Goal: Obtain resource: Obtain resource

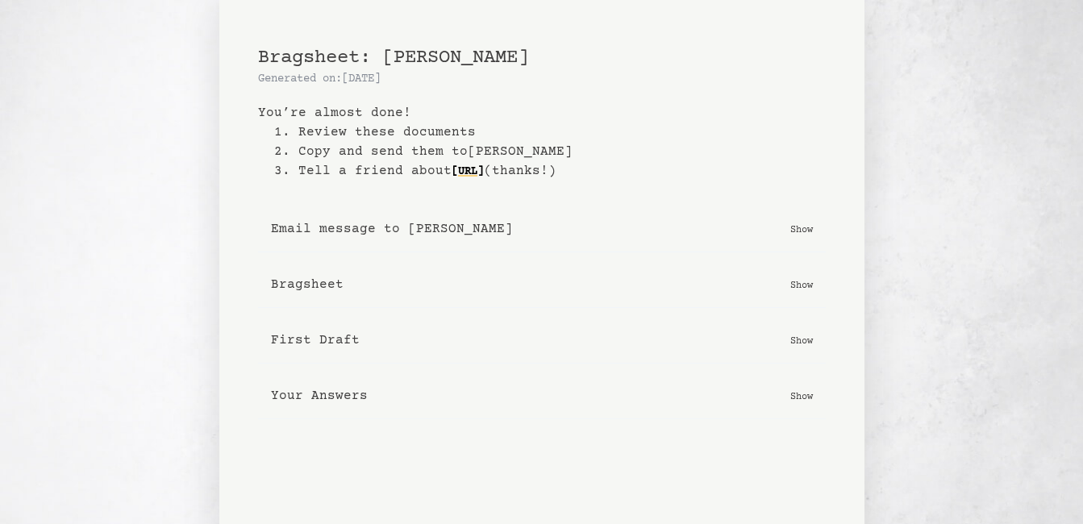
click at [799, 279] on p "Show" at bounding box center [801, 285] width 23 height 16
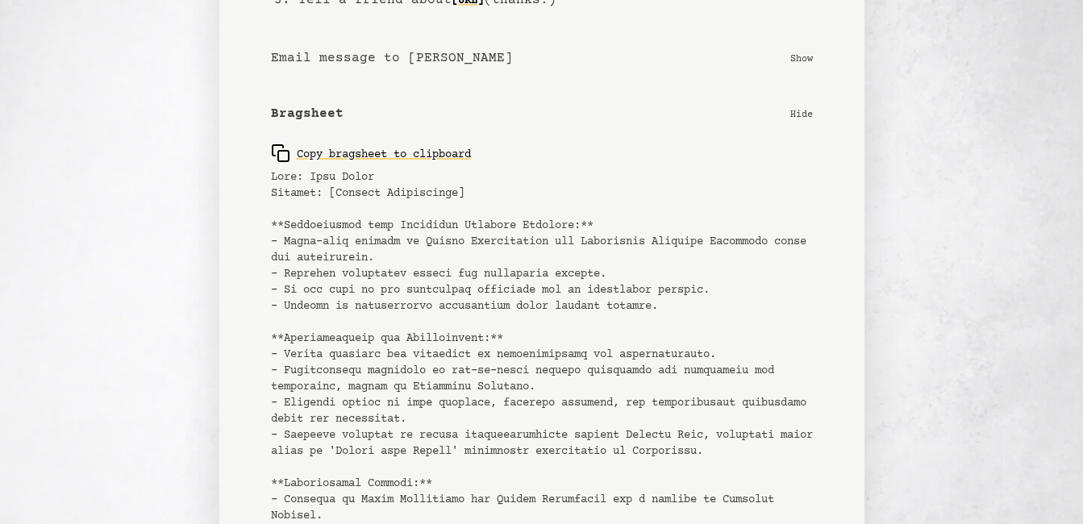
scroll to position [172, 0]
click at [807, 105] on p "Hide" at bounding box center [801, 113] width 23 height 16
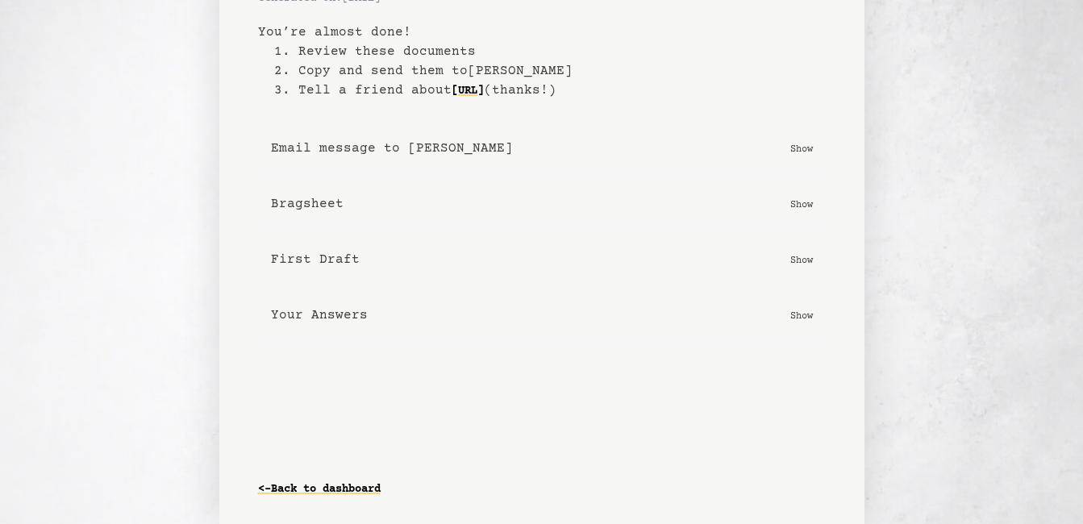
scroll to position [81, 0]
click at [802, 268] on button "First Draft Show" at bounding box center [542, 260] width 568 height 46
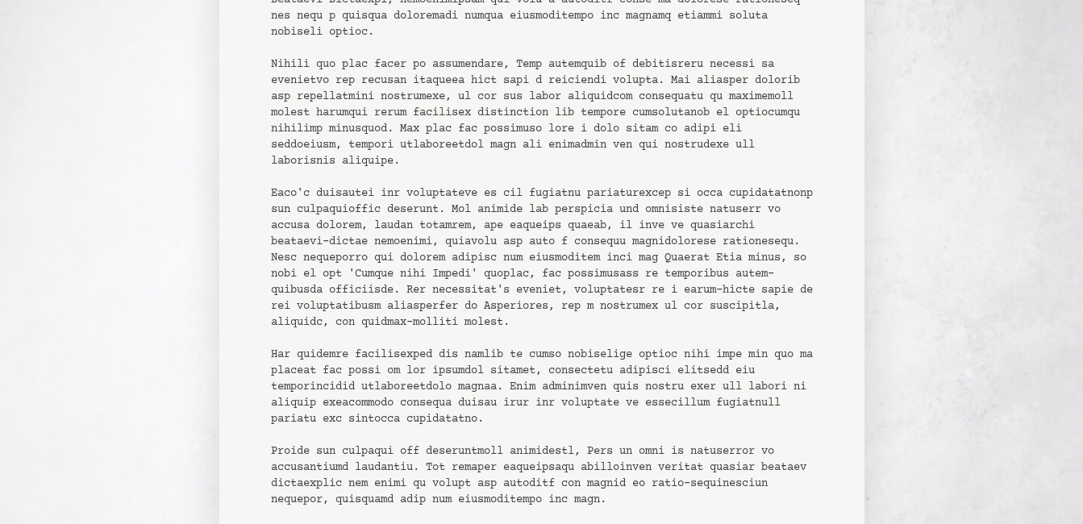
scroll to position [754, 0]
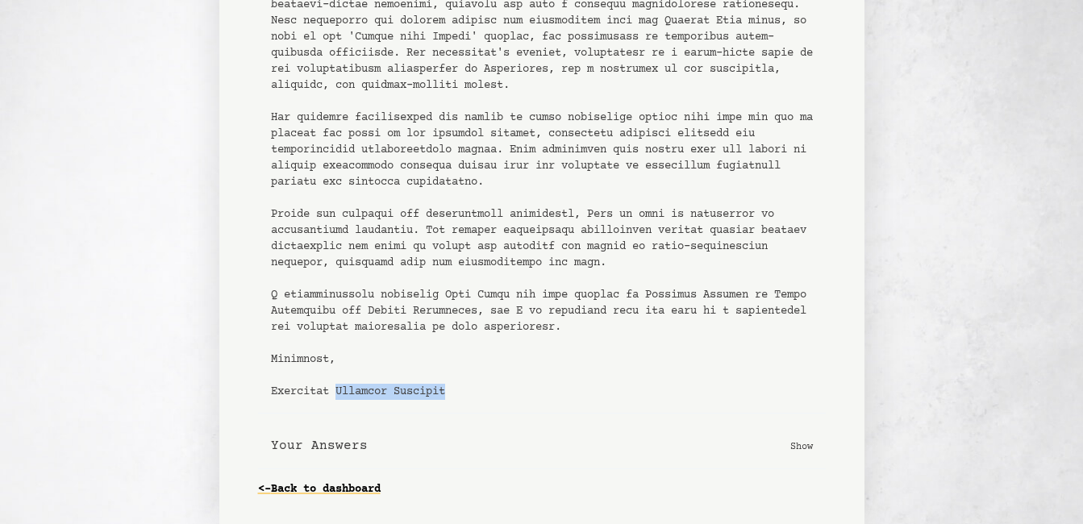
drag, startPoint x: 453, startPoint y: 394, endPoint x: 337, endPoint y: 388, distance: 115.5
click at [337, 388] on pre at bounding box center [542, 29] width 542 height 742
copy pre "[PERSON_NAME]"
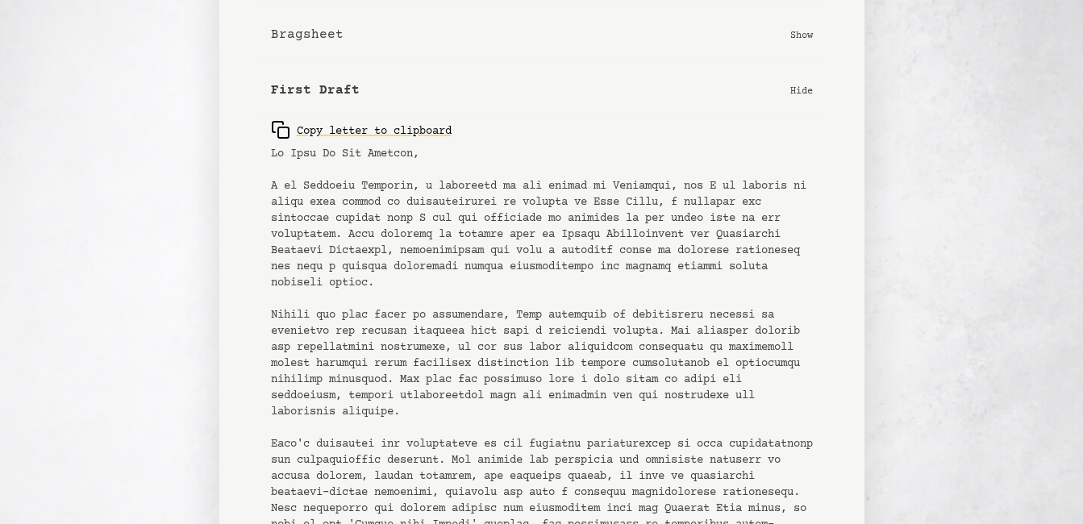
scroll to position [251, 0]
drag, startPoint x: 266, startPoint y: 182, endPoint x: 302, endPoint y: 200, distance: 39.7
click at [302, 200] on div "Copy letter to clipboard" at bounding box center [542, 506] width 568 height 787
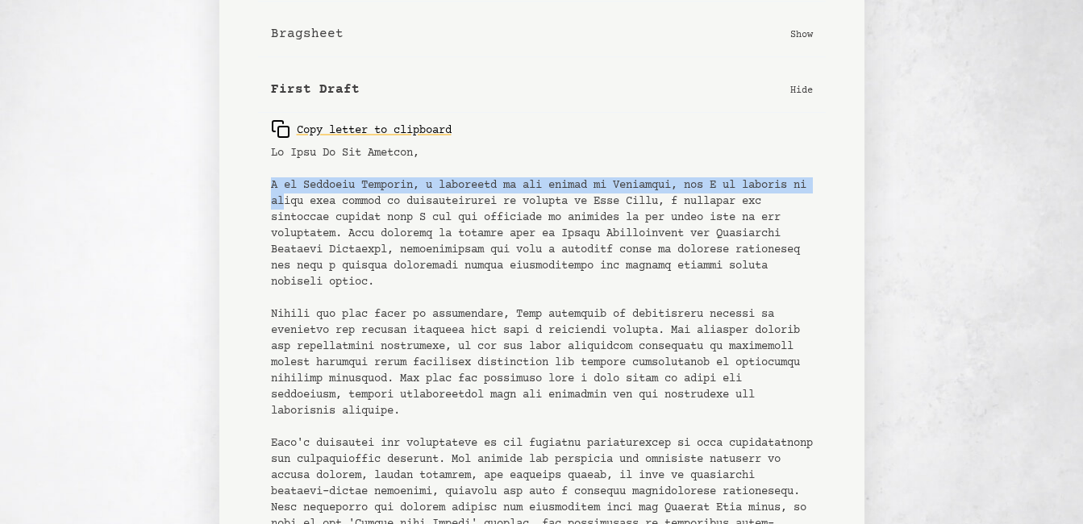
drag, startPoint x: 302, startPoint y: 200, endPoint x: 254, endPoint y: 191, distance: 48.4
click at [254, 191] on div "Bragsheet: [PERSON_NAME] Generated on: [DATE] You’re almost done! 1. Review the…" at bounding box center [541, 380] width 645 height 1262
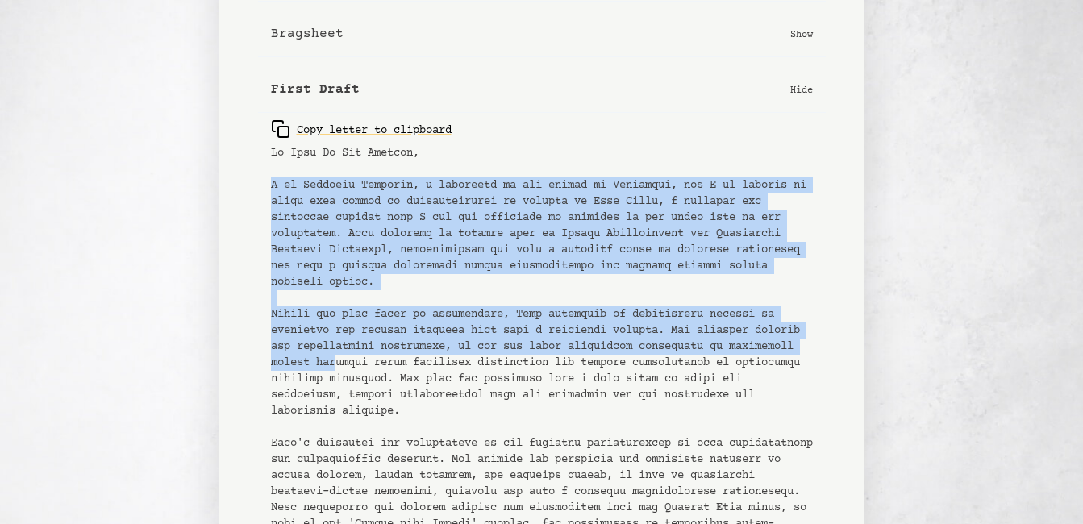
drag, startPoint x: 260, startPoint y: 182, endPoint x: 412, endPoint y: 370, distance: 242.0
click at [412, 370] on div "Copy letter to clipboard" at bounding box center [542, 506] width 568 height 787
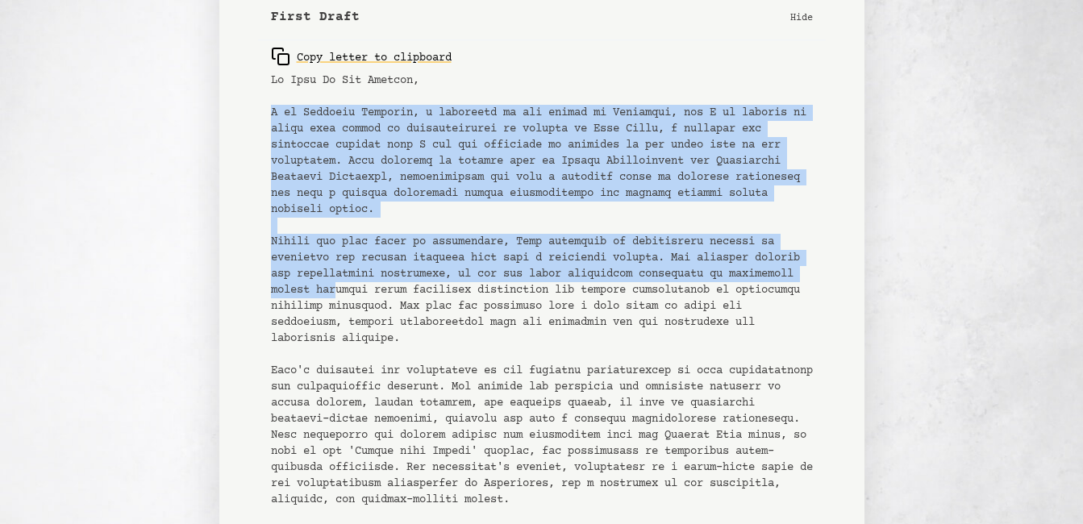
scroll to position [356, 0]
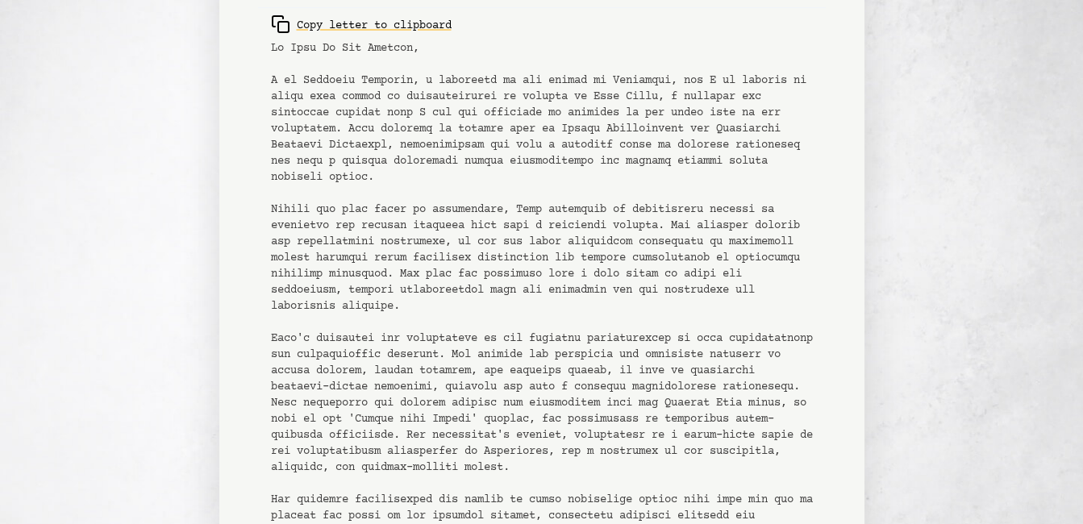
click at [586, 315] on pre at bounding box center [542, 411] width 542 height 742
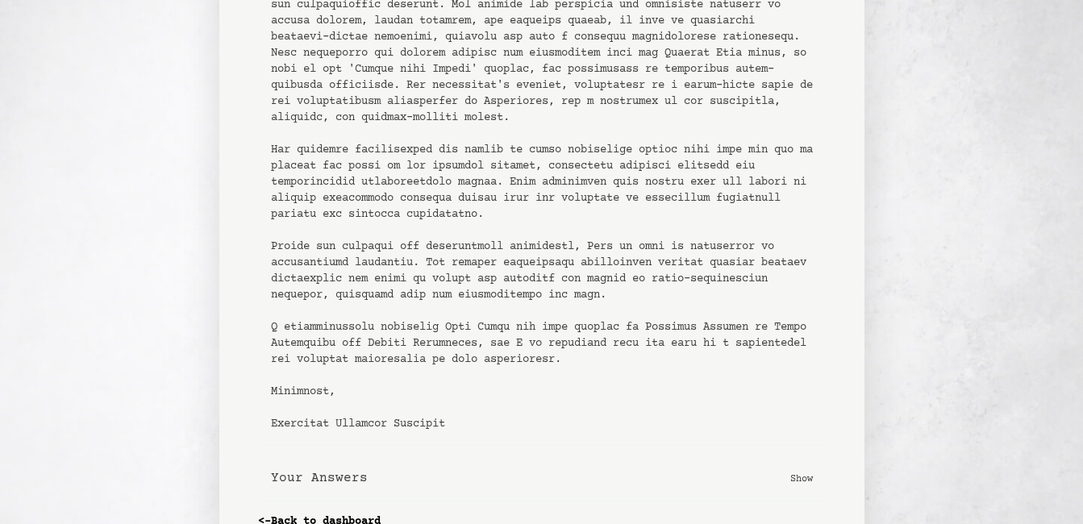
scroll to position [704, 0]
click at [710, 318] on pre at bounding box center [542, 63] width 542 height 742
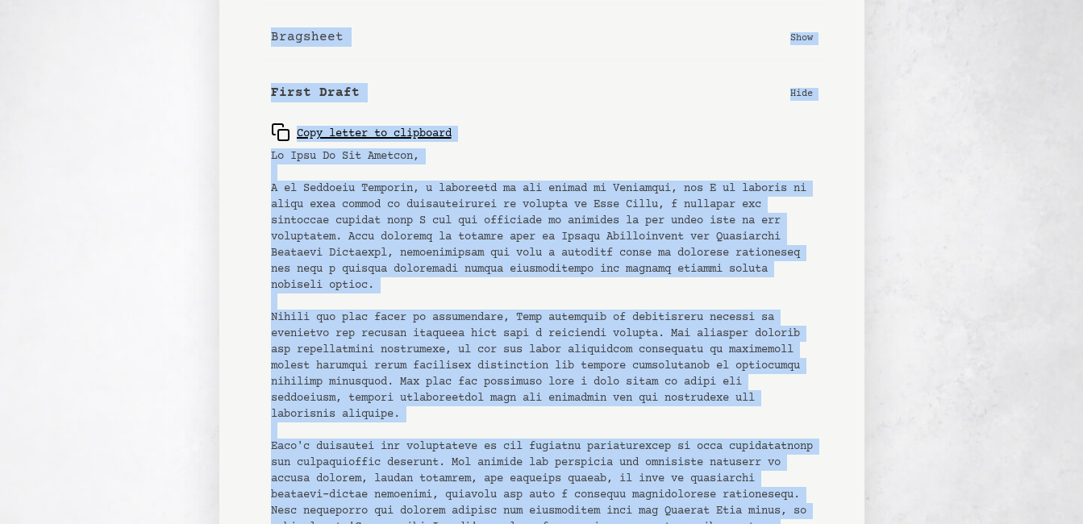
scroll to position [127, 0]
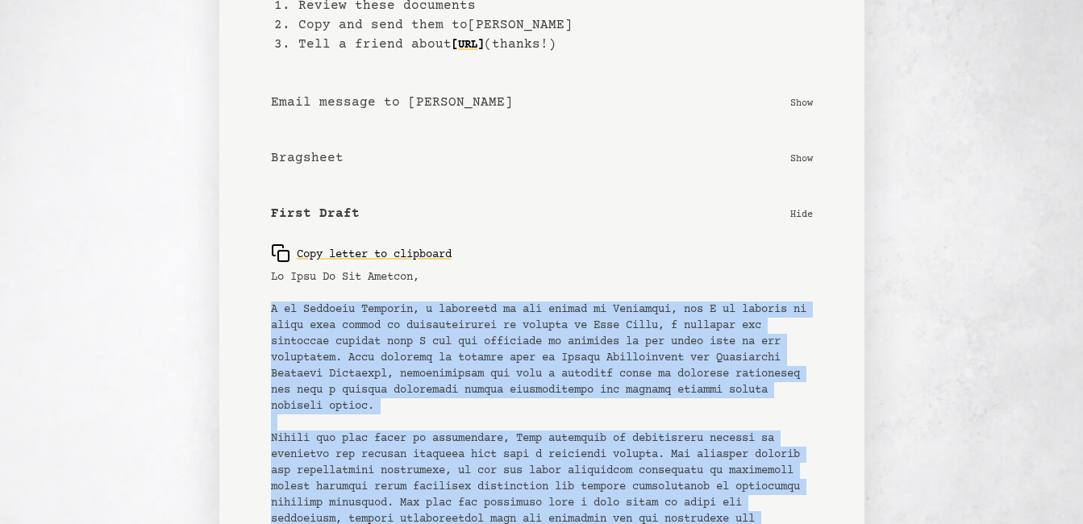
drag, startPoint x: 710, startPoint y: 318, endPoint x: 222, endPoint y: 309, distance: 488.1
click at [222, 309] on div "Bragsheet: [PERSON_NAME] Generated on: [DATE] You’re almost done! 1. Review the…" at bounding box center [541, 504] width 645 height 1262
copy pre "I am [PERSON_NAME], a professor in the fields of Economics, and I am pleased to…"
